Goal: Find specific page/section: Find specific page/section

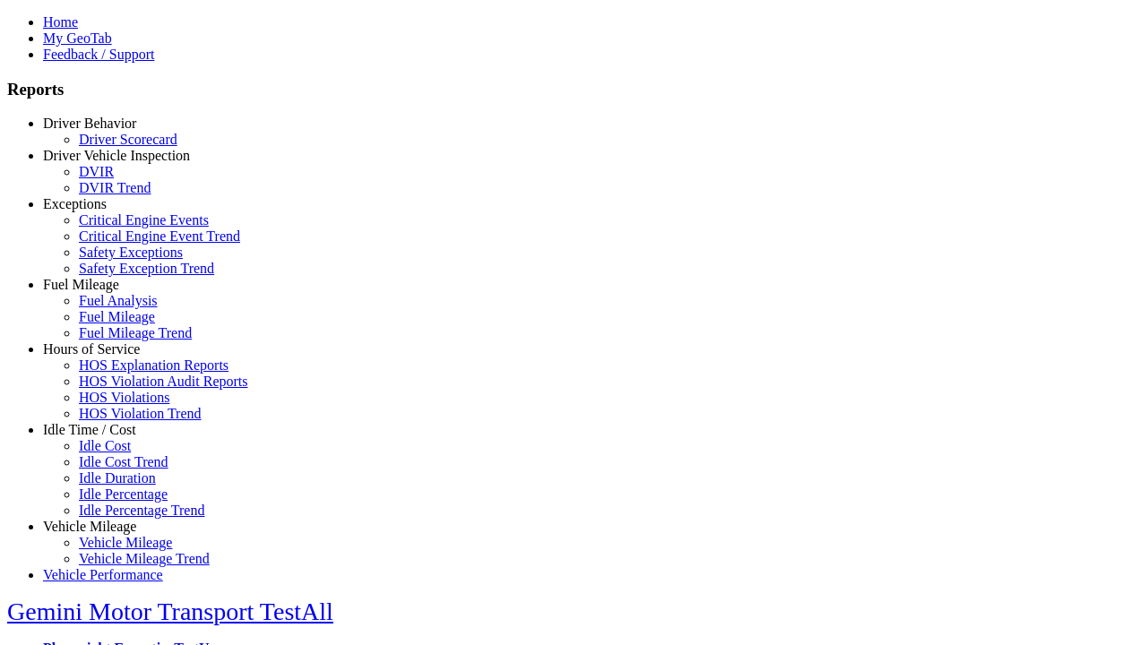
click at [103, 212] on link "Exceptions" at bounding box center [75, 203] width 64 height 15
click at [117, 276] on link "Safety Exception Trend" at bounding box center [146, 268] width 135 height 15
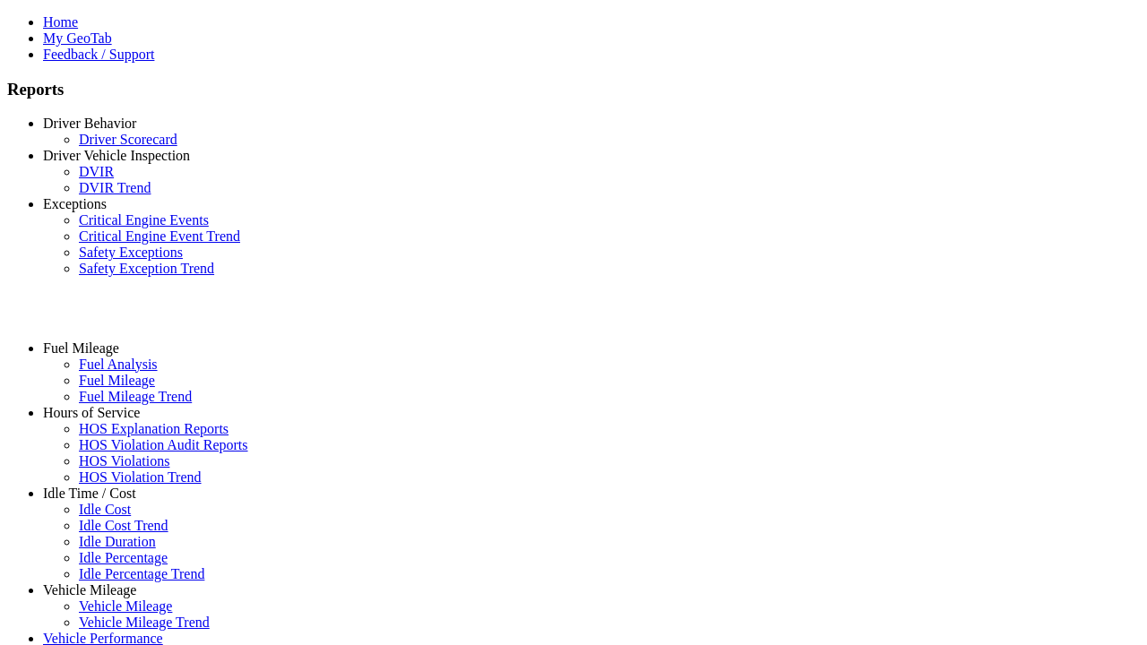
select select "**********"
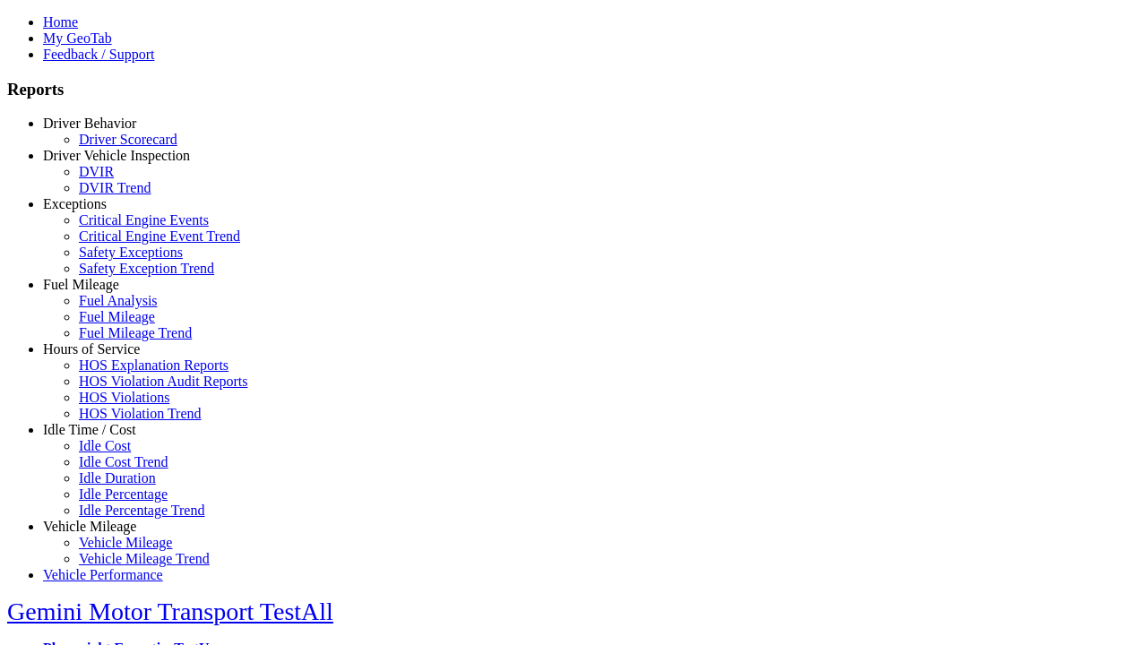
type input "**********"
